Goal: Transaction & Acquisition: Purchase product/service

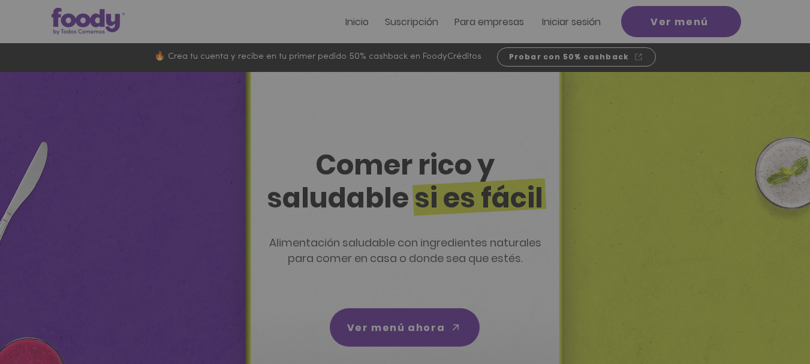
click at [268, 11] on div "Nuevos suscriptores 50% off" at bounding box center [405, 182] width 810 height 364
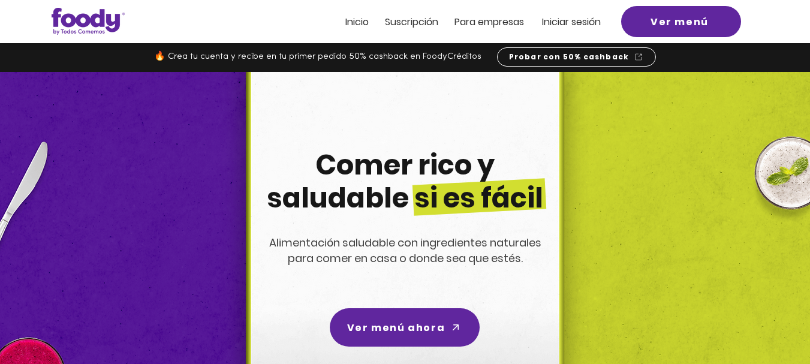
click at [545, 22] on span "Iniciar sesión" at bounding box center [571, 22] width 59 height 14
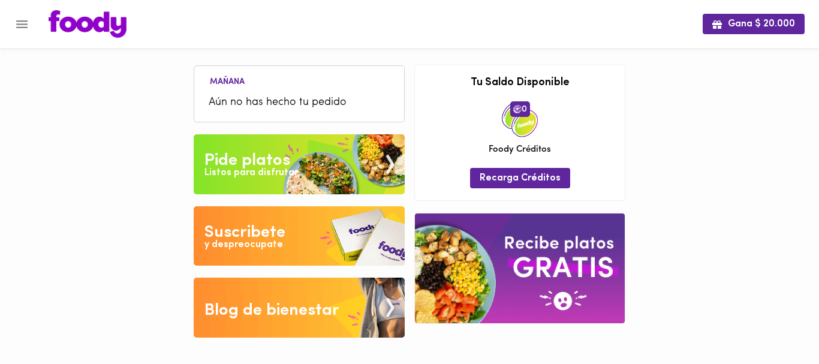
click at [268, 97] on span "Aún no has hecho tu pedido" at bounding box center [299, 103] width 181 height 16
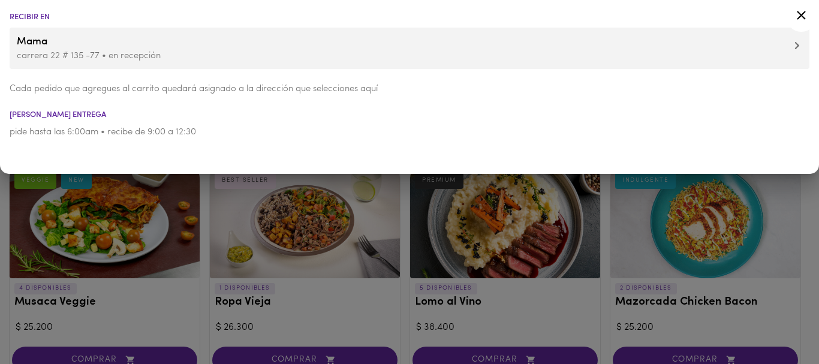
click at [217, 188] on div at bounding box center [409, 182] width 819 height 364
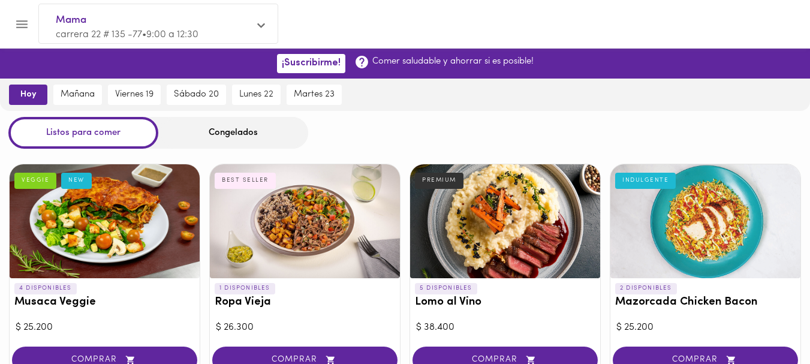
click at [32, 95] on span "hoy" at bounding box center [28, 94] width 22 height 11
click at [14, 169] on div "VEGGIE NEW" at bounding box center [51, 178] width 82 height 20
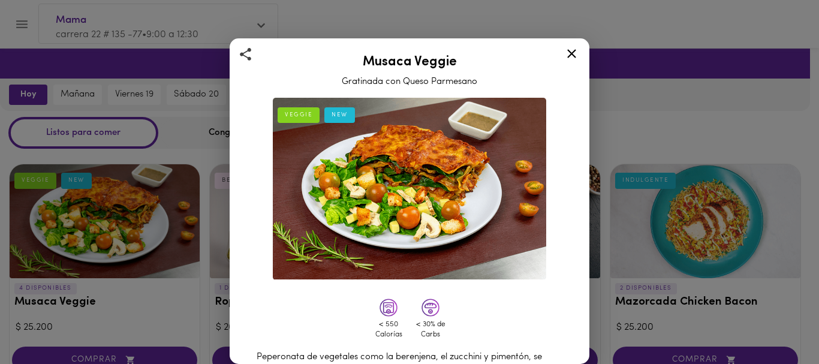
click at [170, 125] on div "Musaca Veggie Gratinada con Queso Parmesano VEGGIE NEW < 550 Calorías < 30% de …" at bounding box center [409, 182] width 819 height 364
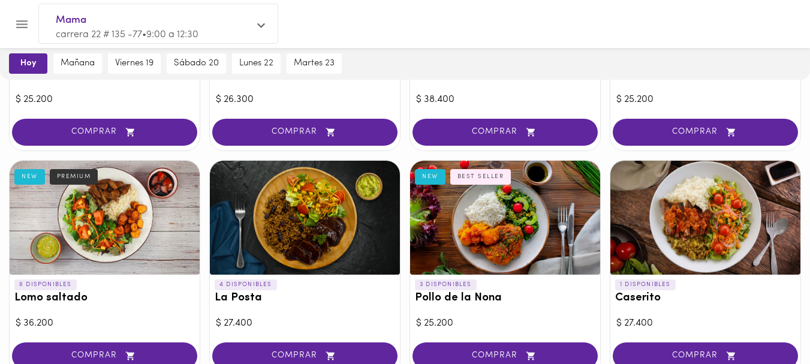
scroll to position [241, 0]
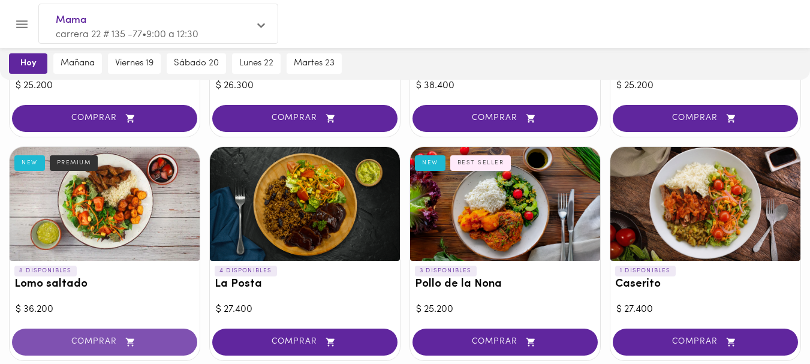
click at [111, 344] on span "COMPRAR" at bounding box center [104, 342] width 155 height 10
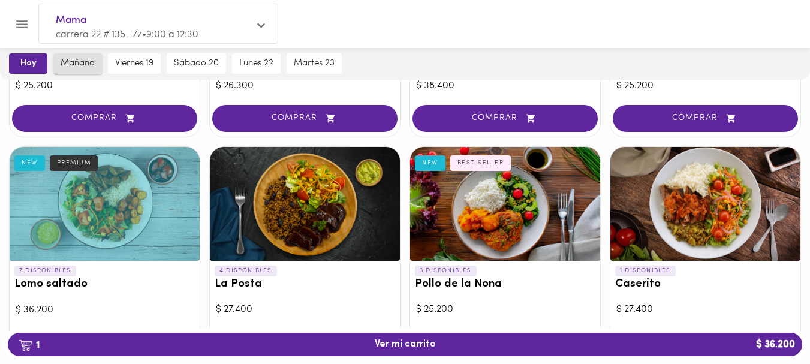
click at [78, 62] on span "mañana" at bounding box center [78, 63] width 34 height 11
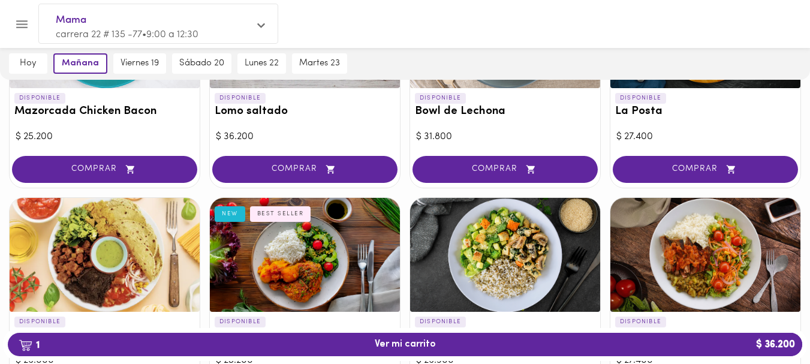
scroll to position [400, 0]
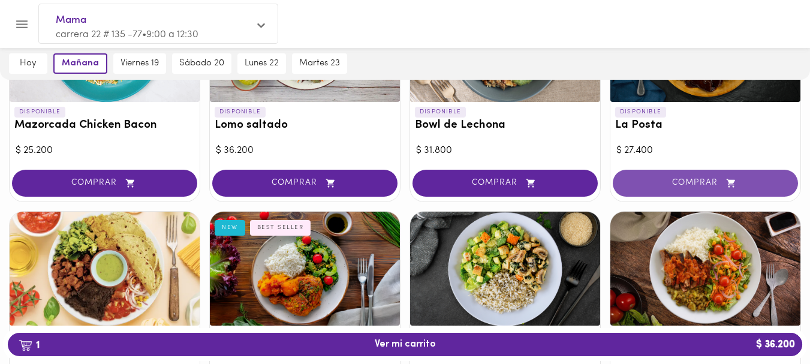
click at [699, 178] on span "COMPRAR" at bounding box center [704, 183] width 155 height 10
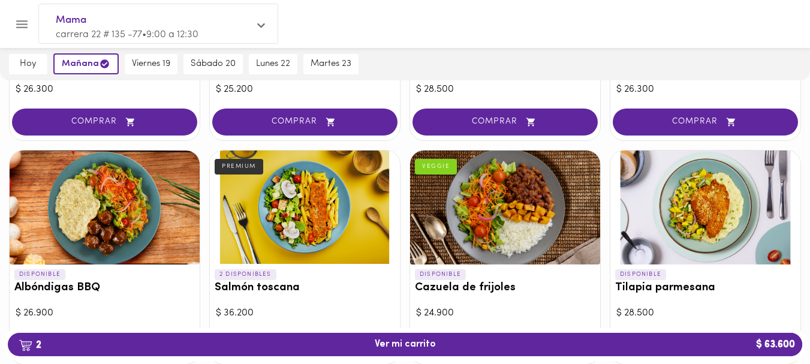
scroll to position [942, 0]
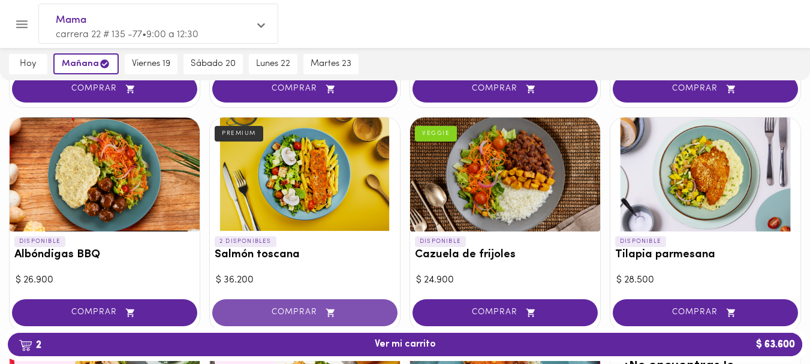
click at [278, 311] on span "COMPRAR" at bounding box center [304, 312] width 155 height 10
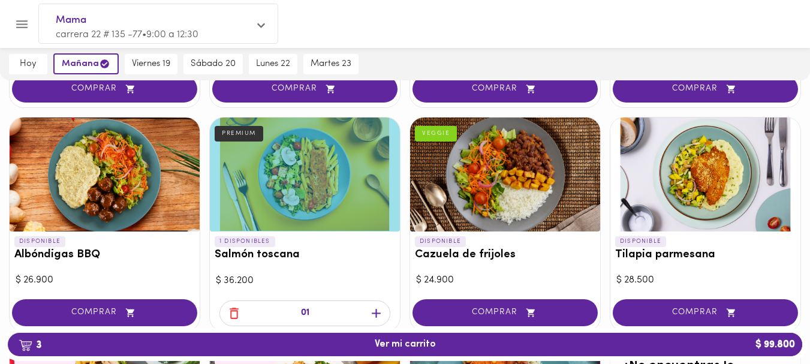
click at [511, 179] on div at bounding box center [505, 174] width 190 height 114
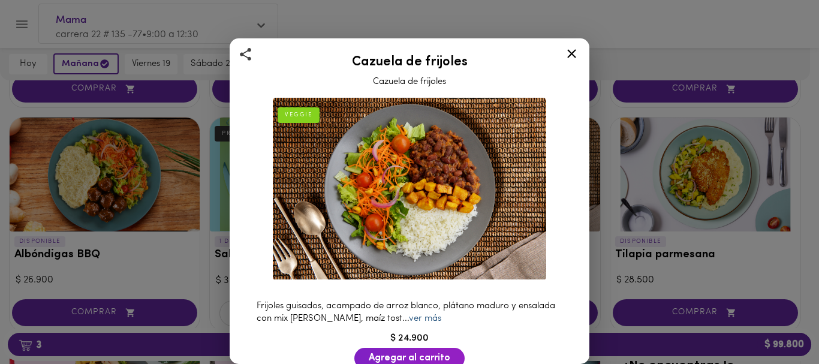
click at [441, 316] on link "ver más" at bounding box center [425, 318] width 32 height 9
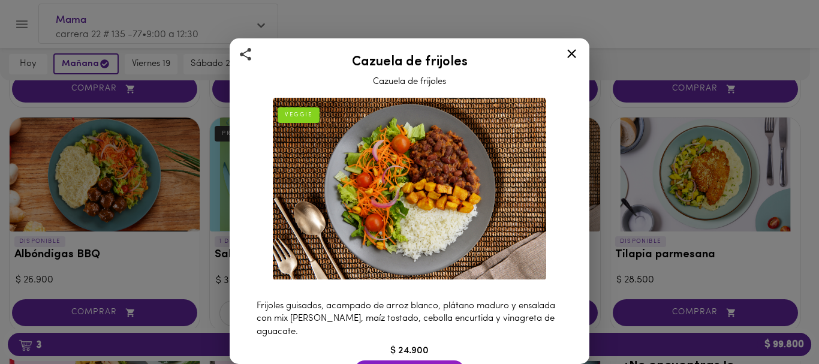
click at [571, 52] on icon at bounding box center [571, 53] width 15 height 15
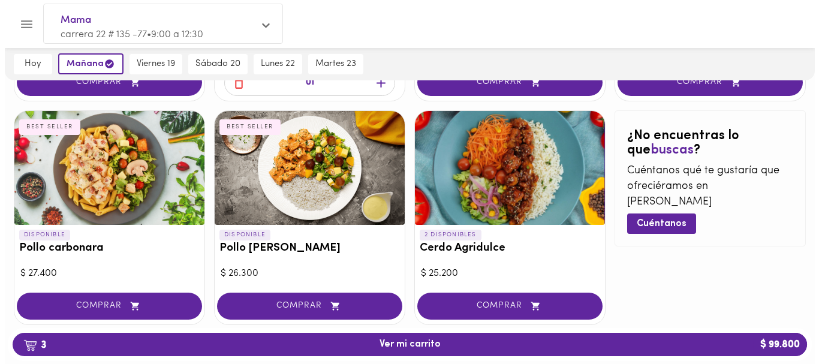
scroll to position [1183, 0]
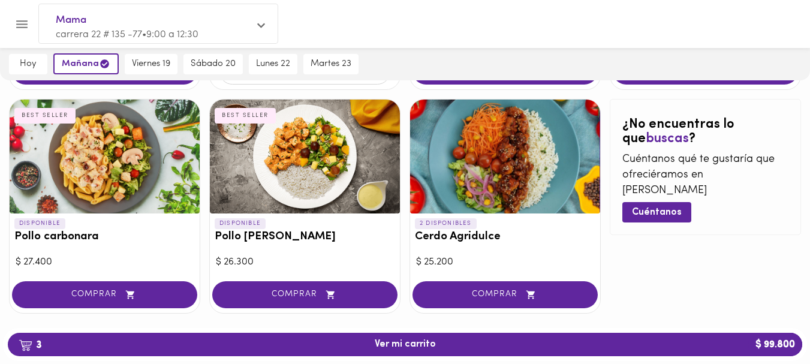
click at [523, 158] on div at bounding box center [505, 156] width 190 height 114
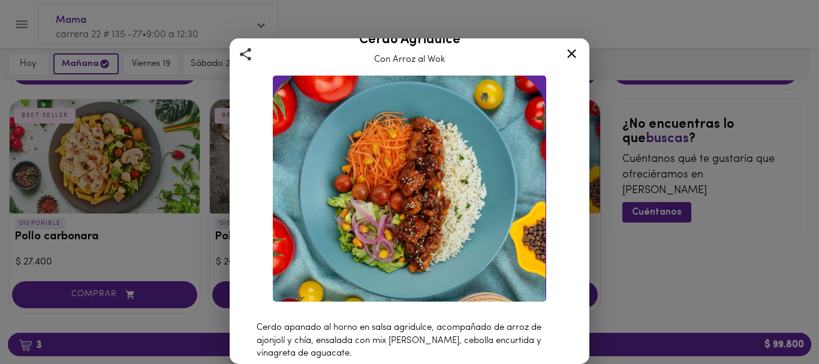
scroll to position [23, 0]
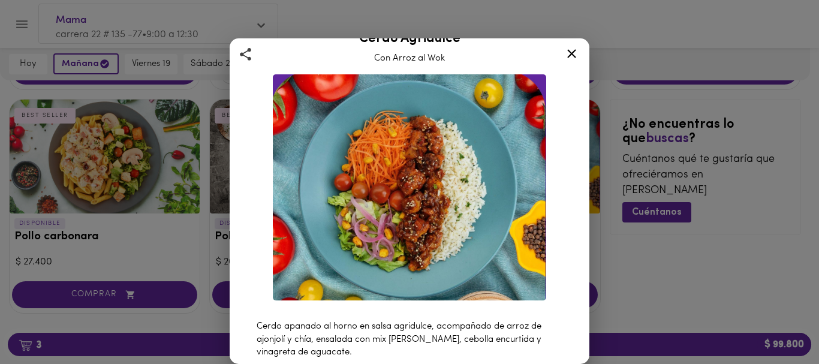
click at [572, 47] on icon at bounding box center [571, 53] width 15 height 15
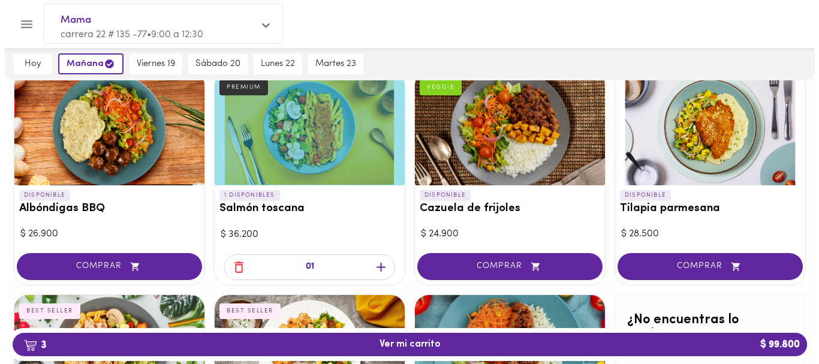
scroll to position [986, 0]
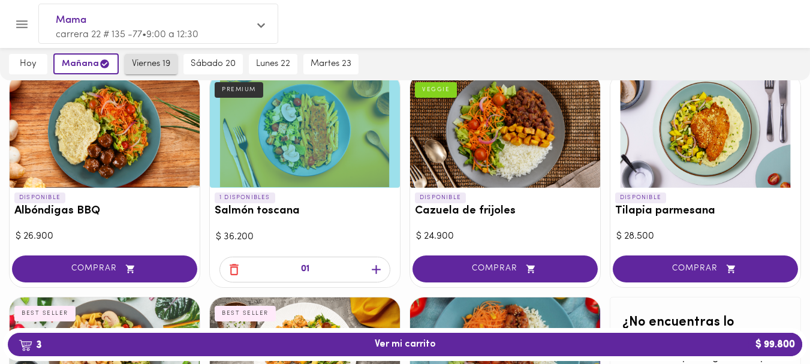
click at [159, 65] on span "viernes 19" at bounding box center [151, 64] width 38 height 11
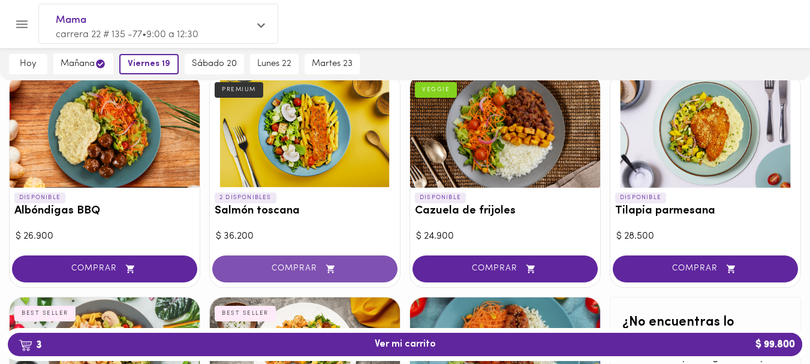
click at [283, 264] on span "COMPRAR" at bounding box center [304, 269] width 155 height 10
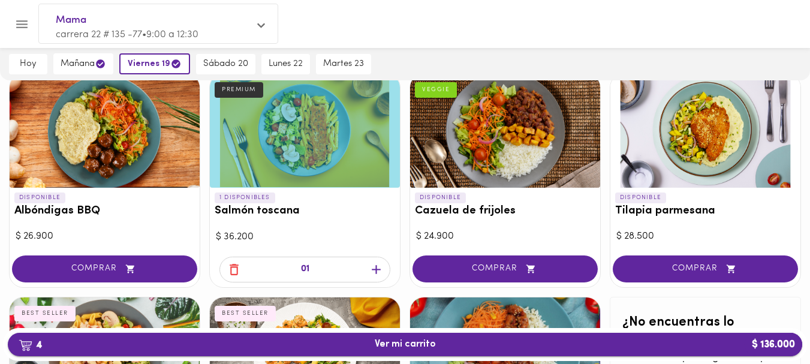
click at [388, 339] on span "4 Ver mi carrito $ 136.000" at bounding box center [405, 344] width 61 height 11
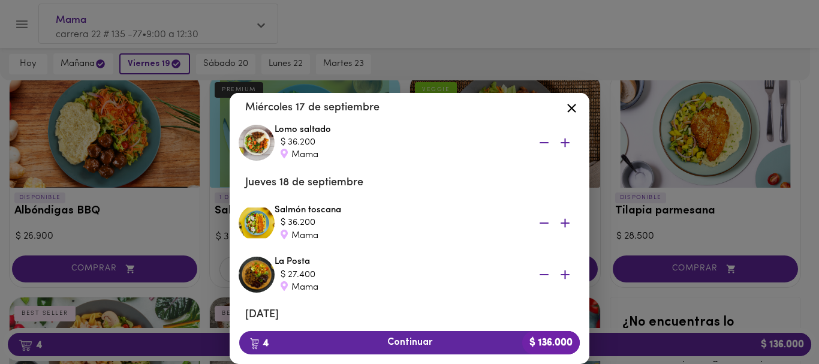
scroll to position [50, 0]
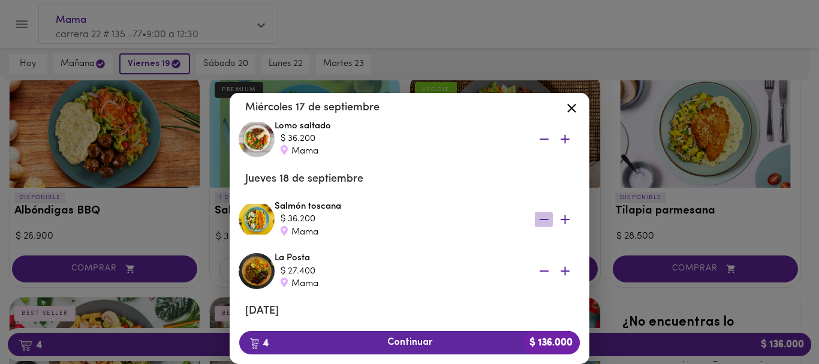
click at [539, 220] on icon "button" at bounding box center [543, 219] width 9 height 1
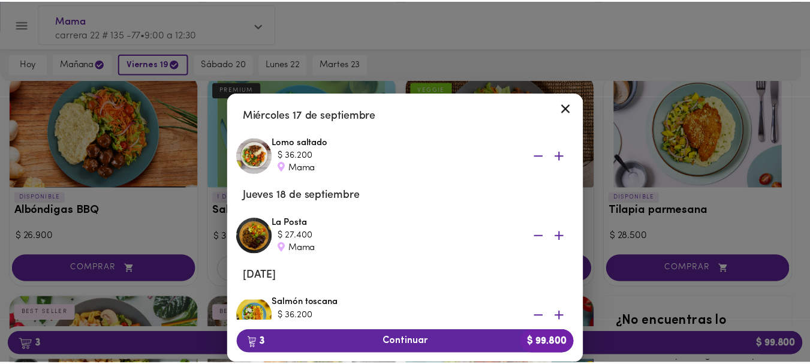
scroll to position [0, 0]
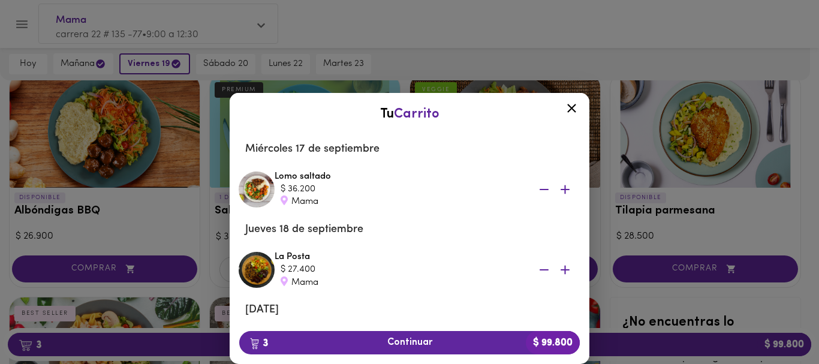
click at [188, 92] on div "Tu Carrito Miércoles 17 de septiembre Lomo saltado $ 36.200 Mama Jueves 18 de s…" at bounding box center [409, 209] width 819 height 309
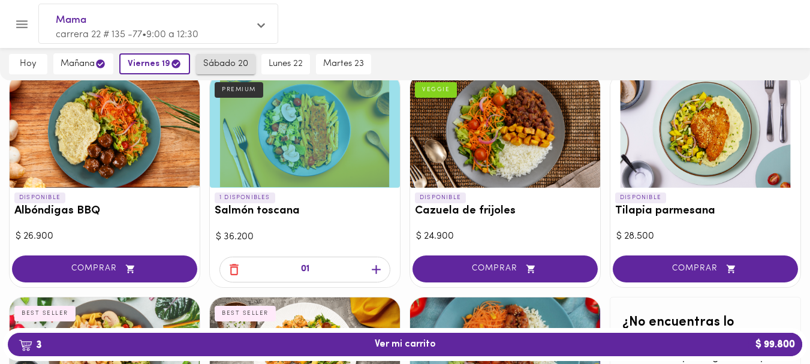
click at [222, 64] on span "sábado 20" at bounding box center [225, 64] width 45 height 11
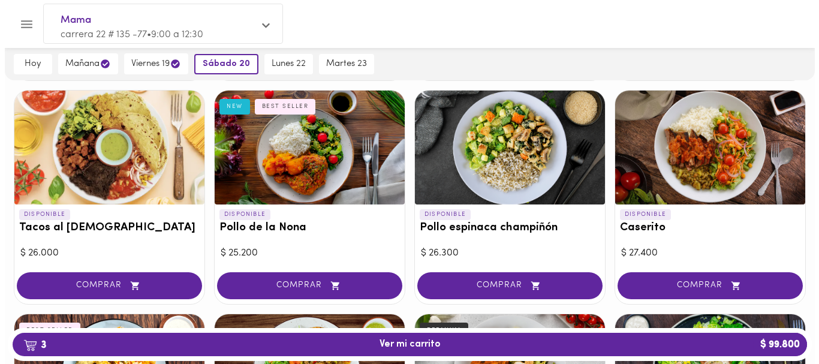
scroll to position [536, 0]
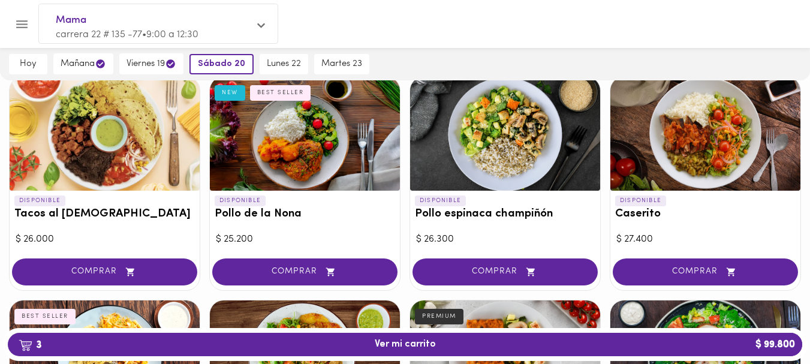
click at [110, 159] on div at bounding box center [105, 134] width 190 height 114
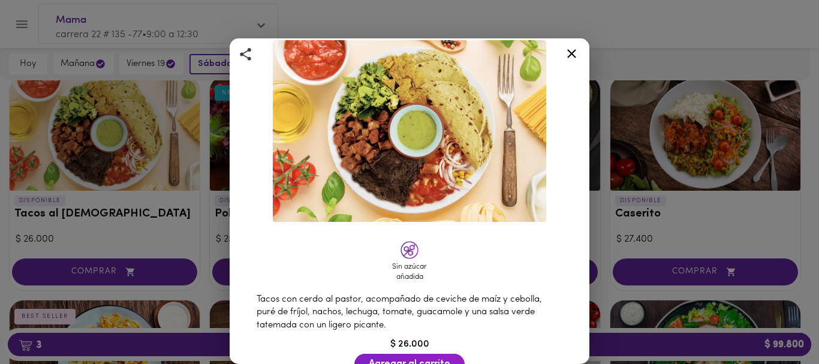
scroll to position [82, 0]
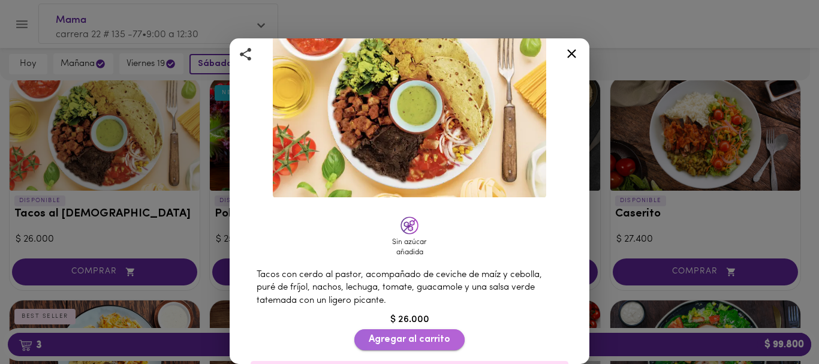
click at [392, 334] on span "Agregar al carrito" at bounding box center [409, 339] width 81 height 11
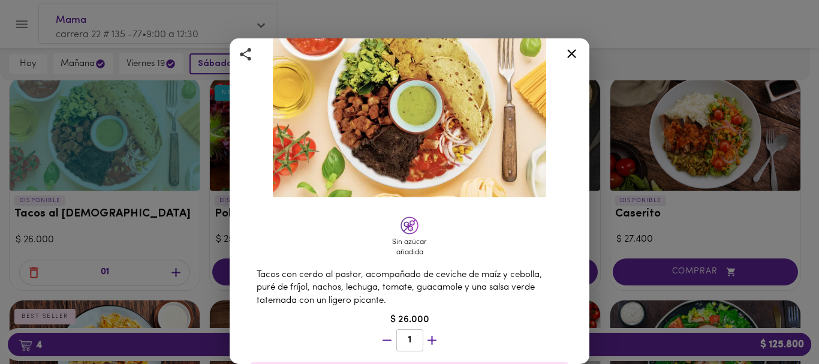
click at [569, 51] on icon at bounding box center [571, 53] width 9 height 9
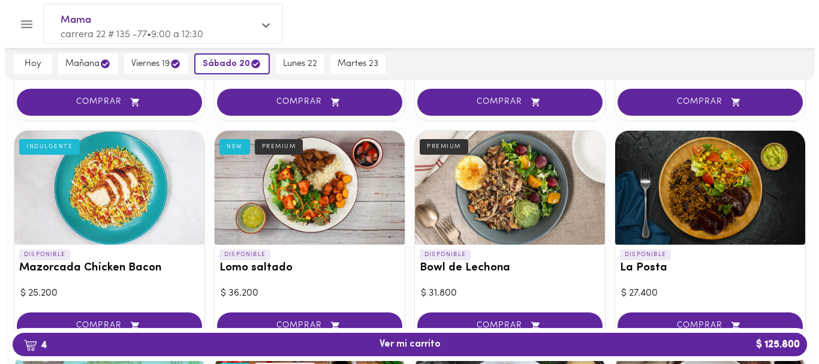
scroll to position [275, 0]
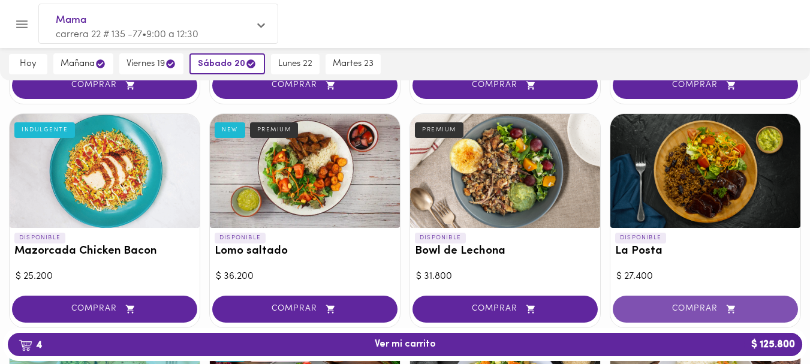
click at [681, 304] on span "COMPRAR" at bounding box center [704, 309] width 155 height 10
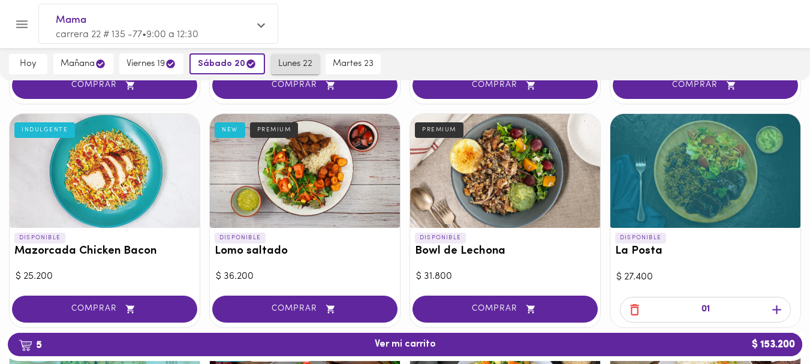
click at [280, 62] on span "lunes 22" at bounding box center [295, 64] width 34 height 11
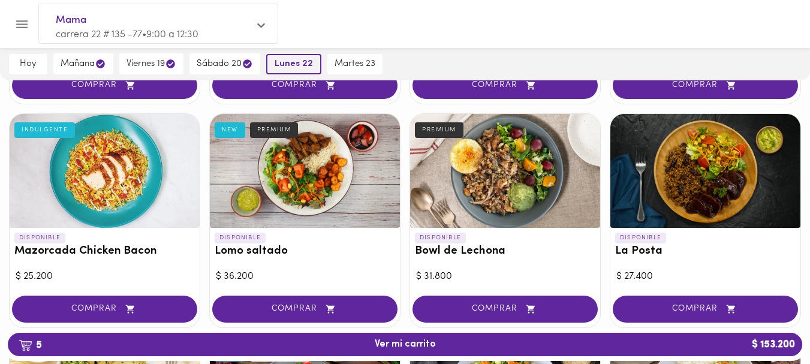
click at [280, 62] on span "lunes 22" at bounding box center [293, 64] width 38 height 11
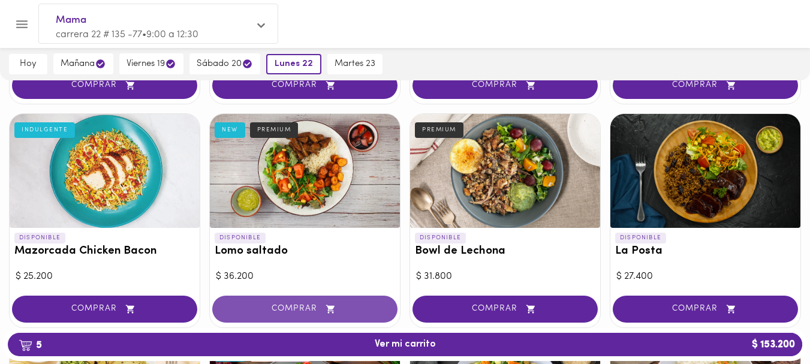
click at [298, 306] on span "COMPRAR" at bounding box center [304, 309] width 155 height 10
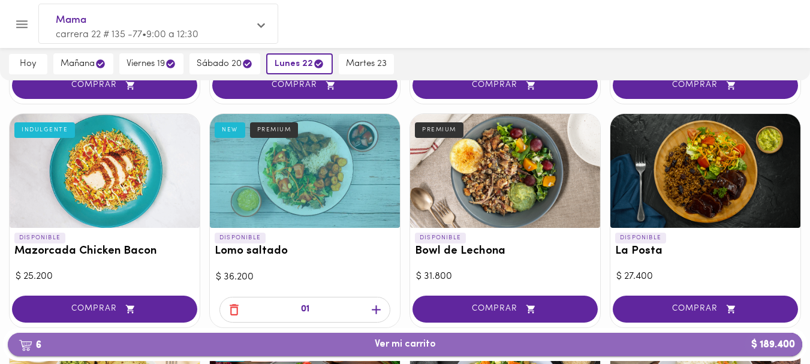
click at [398, 341] on span "6 Ver mi carrito $ 189.400" at bounding box center [405, 344] width 61 height 11
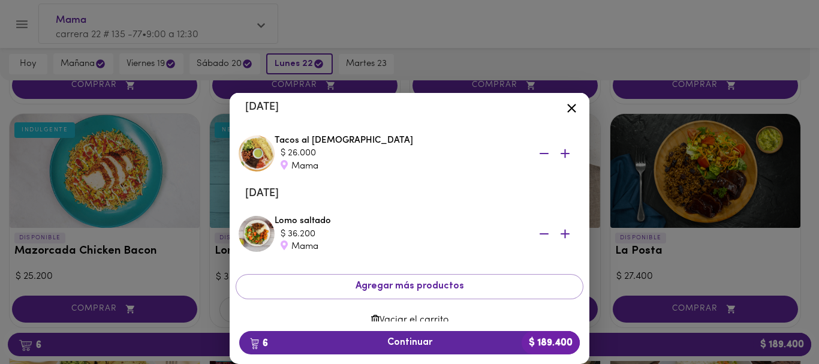
scroll to position [346, 0]
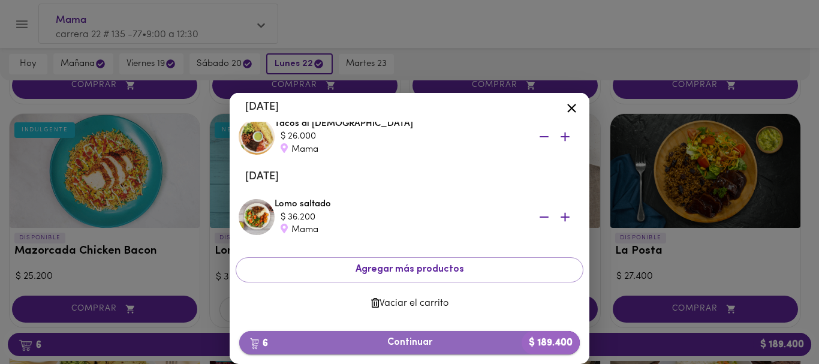
click at [399, 343] on span "6 Continuar $ 189.400" at bounding box center [409, 342] width 321 height 11
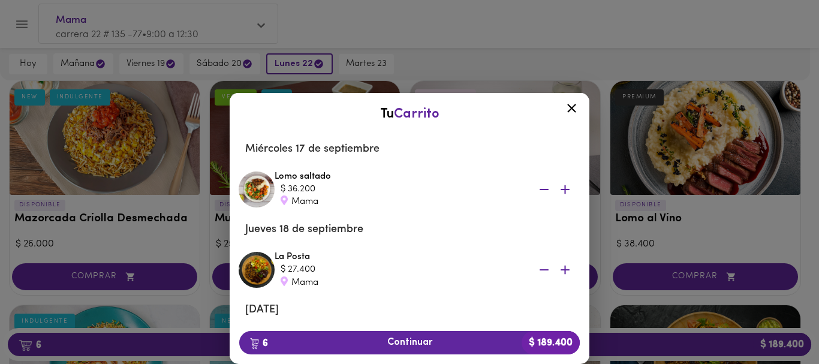
click at [575, 107] on icon at bounding box center [571, 108] width 15 height 15
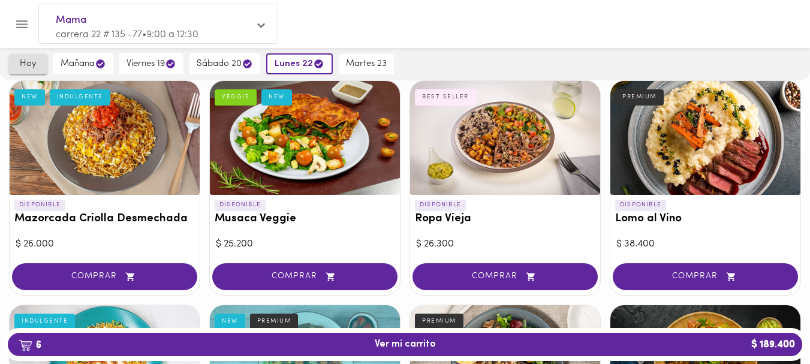
click at [25, 60] on span "hoy" at bounding box center [28, 64] width 24 height 11
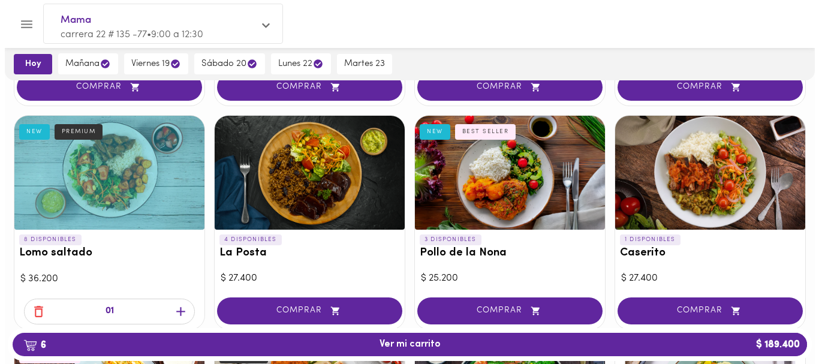
scroll to position [301, 0]
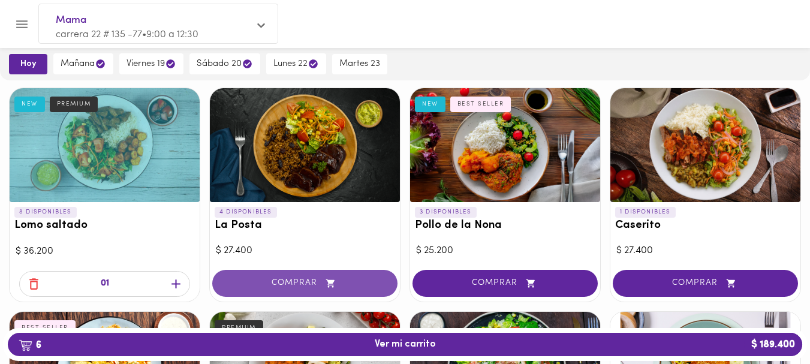
click at [296, 285] on span "COMPRAR" at bounding box center [304, 283] width 155 height 10
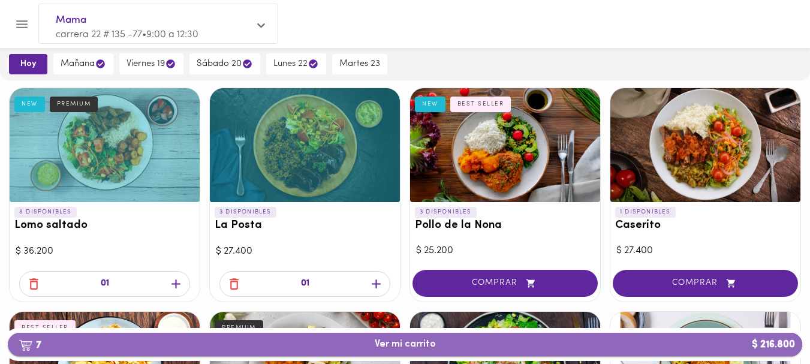
click at [384, 344] on span "7 Ver mi carrito $ 216.800" at bounding box center [405, 344] width 61 height 11
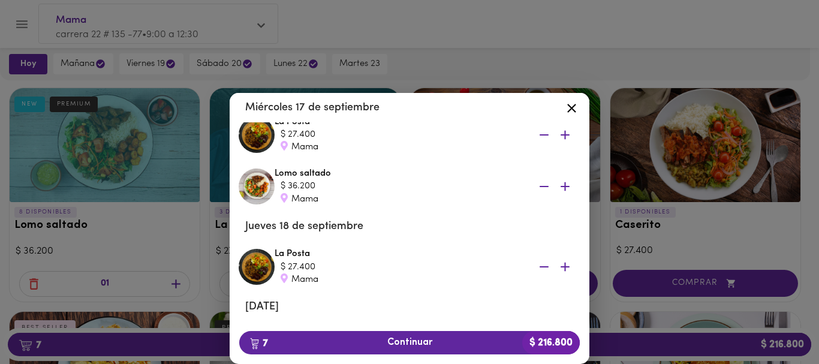
scroll to position [62, 0]
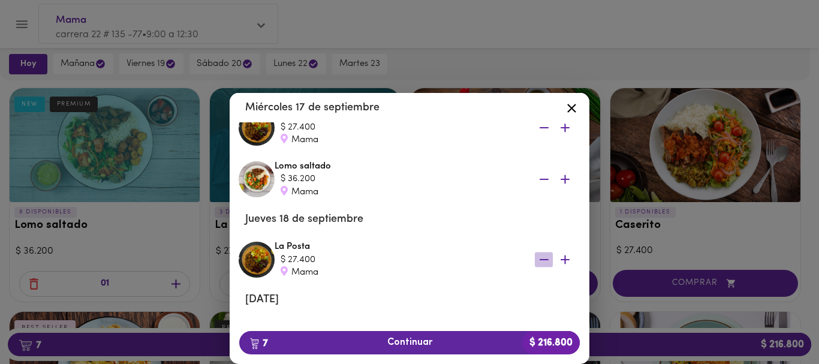
click at [536, 256] on icon "button" at bounding box center [543, 259] width 15 height 15
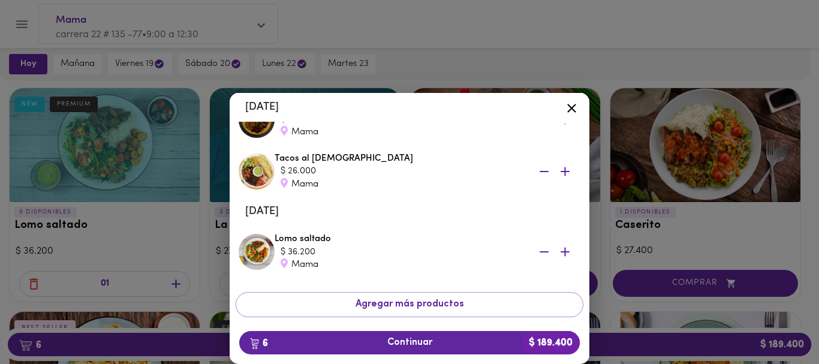
scroll to position [295, 0]
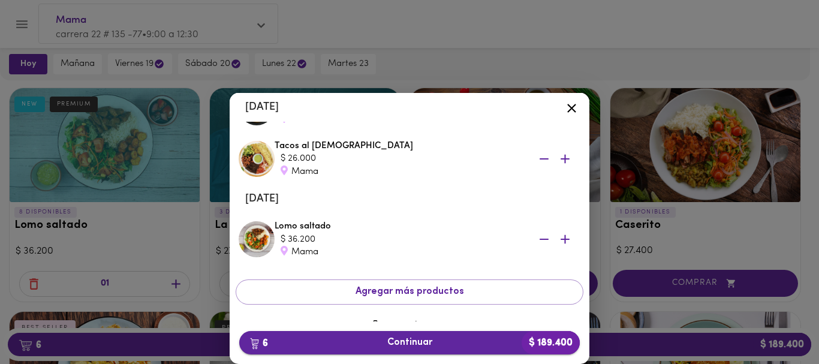
click at [400, 338] on span "6 Continuar $ 189.400" at bounding box center [409, 342] width 321 height 11
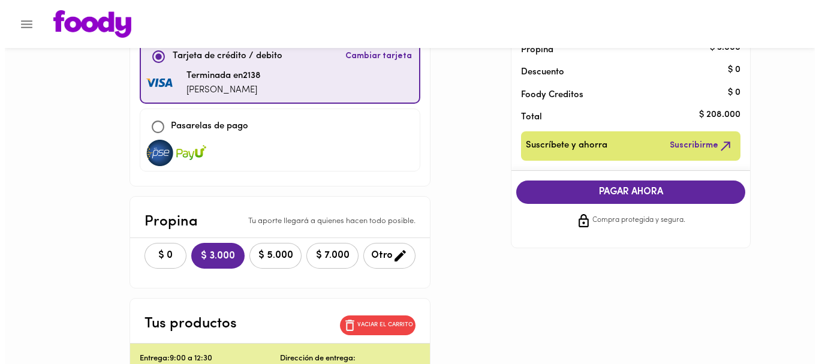
scroll to position [125, 0]
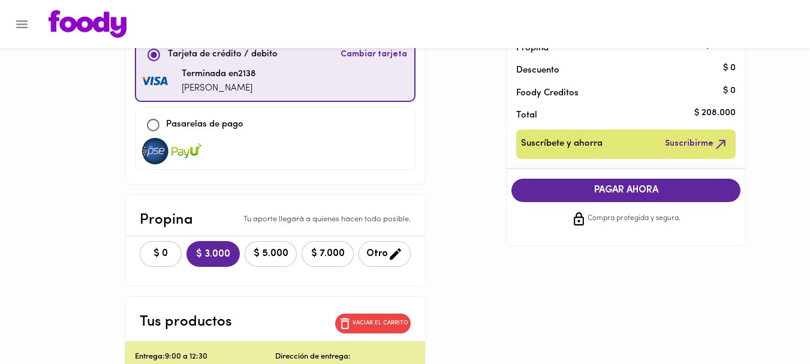
click at [376, 252] on span "Otro" at bounding box center [384, 253] width 37 height 15
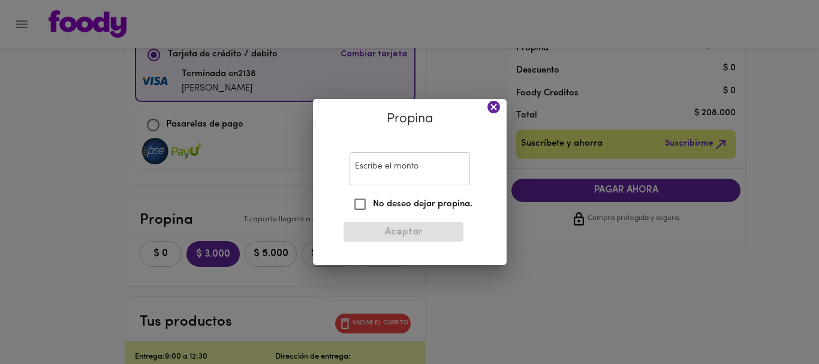
click at [383, 164] on input "Escribe el monto" at bounding box center [409, 168] width 120 height 33
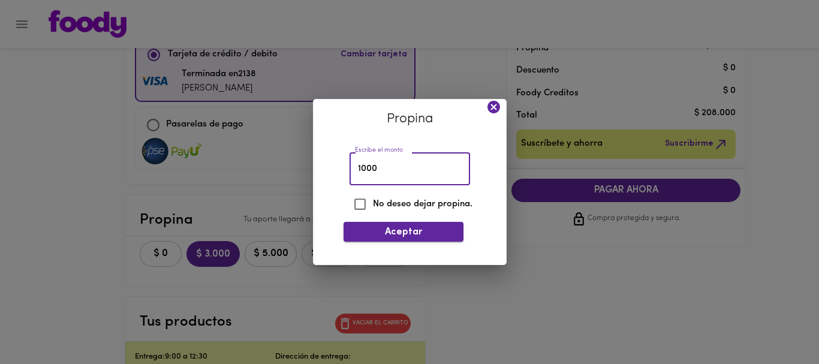
type input "1000"
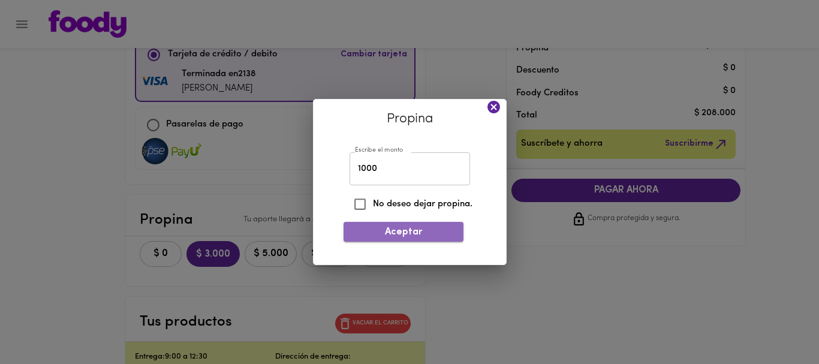
click at [375, 231] on span "Aceptar" at bounding box center [403, 232] width 101 height 11
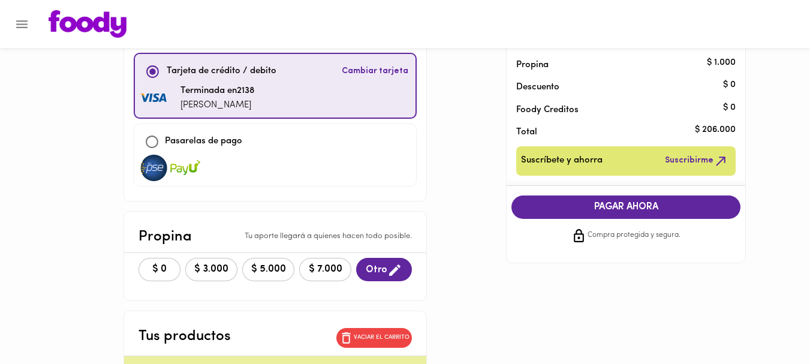
scroll to position [133, 0]
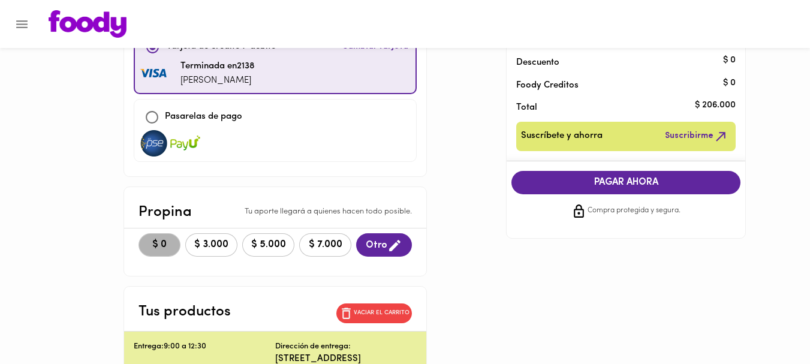
click at [156, 244] on span "$ 0" at bounding box center [159, 244] width 26 height 11
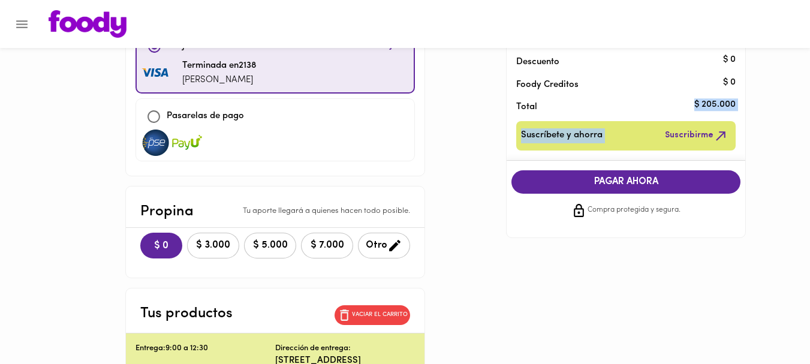
drag, startPoint x: 780, startPoint y: 145, endPoint x: 789, endPoint y: 114, distance: 31.9
click at [681, 74] on div "Foody Creditos" at bounding box center [625, 82] width 238 height 22
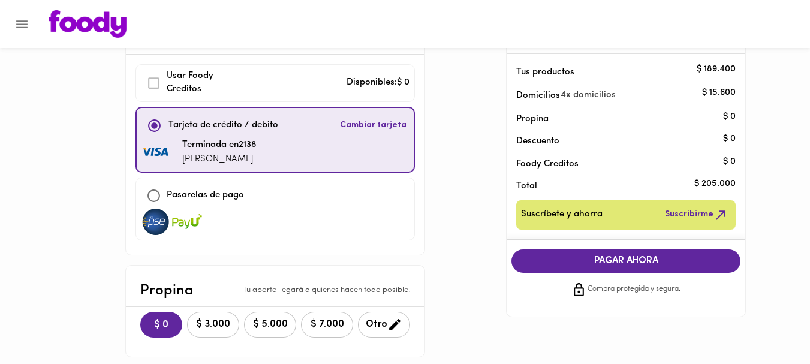
scroll to position [0, 0]
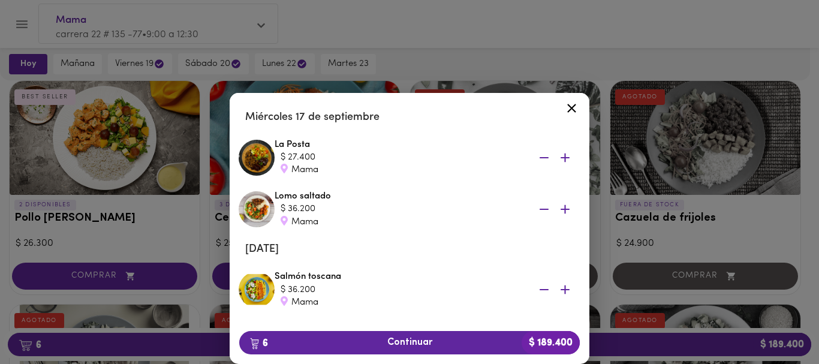
scroll to position [14, 0]
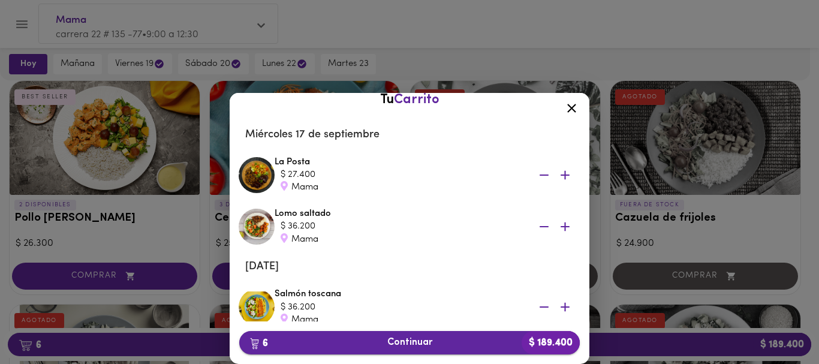
click at [406, 345] on span "6 Continuar $ 189.400" at bounding box center [409, 342] width 321 height 11
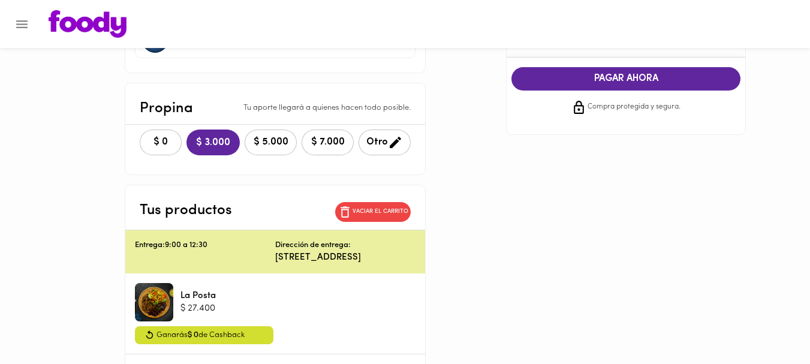
scroll to position [238, 0]
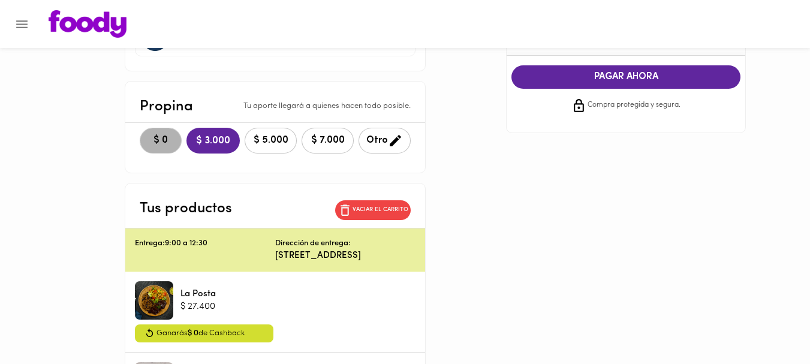
click at [153, 138] on span "$ 0" at bounding box center [160, 140] width 26 height 11
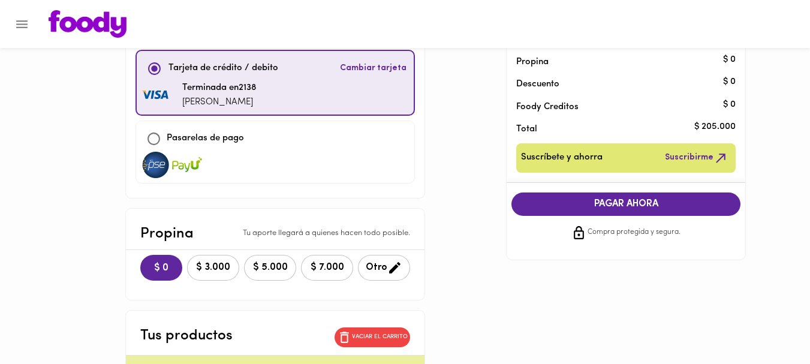
scroll to position [97, 0]
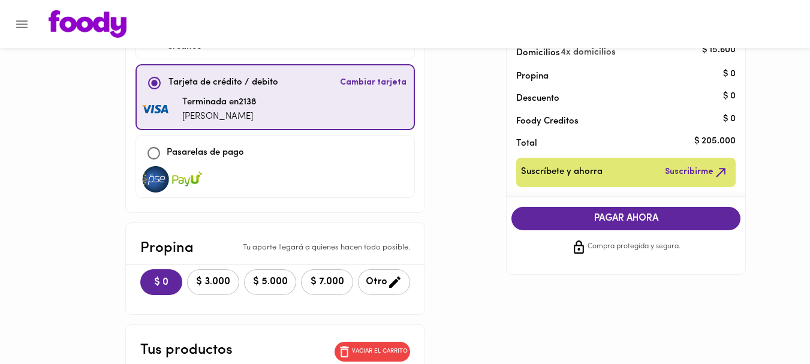
click at [619, 217] on span "PAGAR AHORA" at bounding box center [625, 218] width 205 height 11
